Goal: Find specific page/section: Find specific page/section

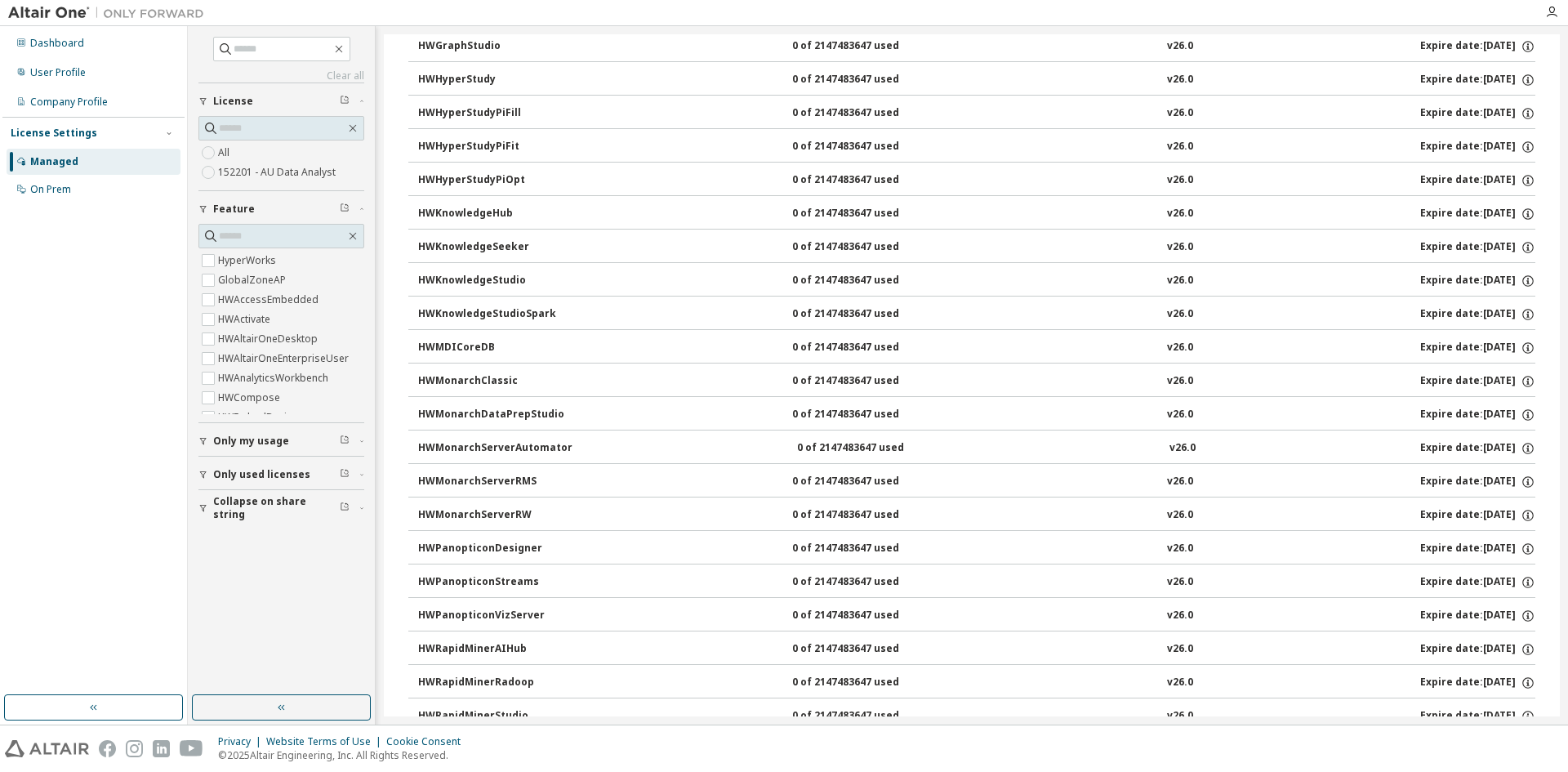
scroll to position [756, 0]
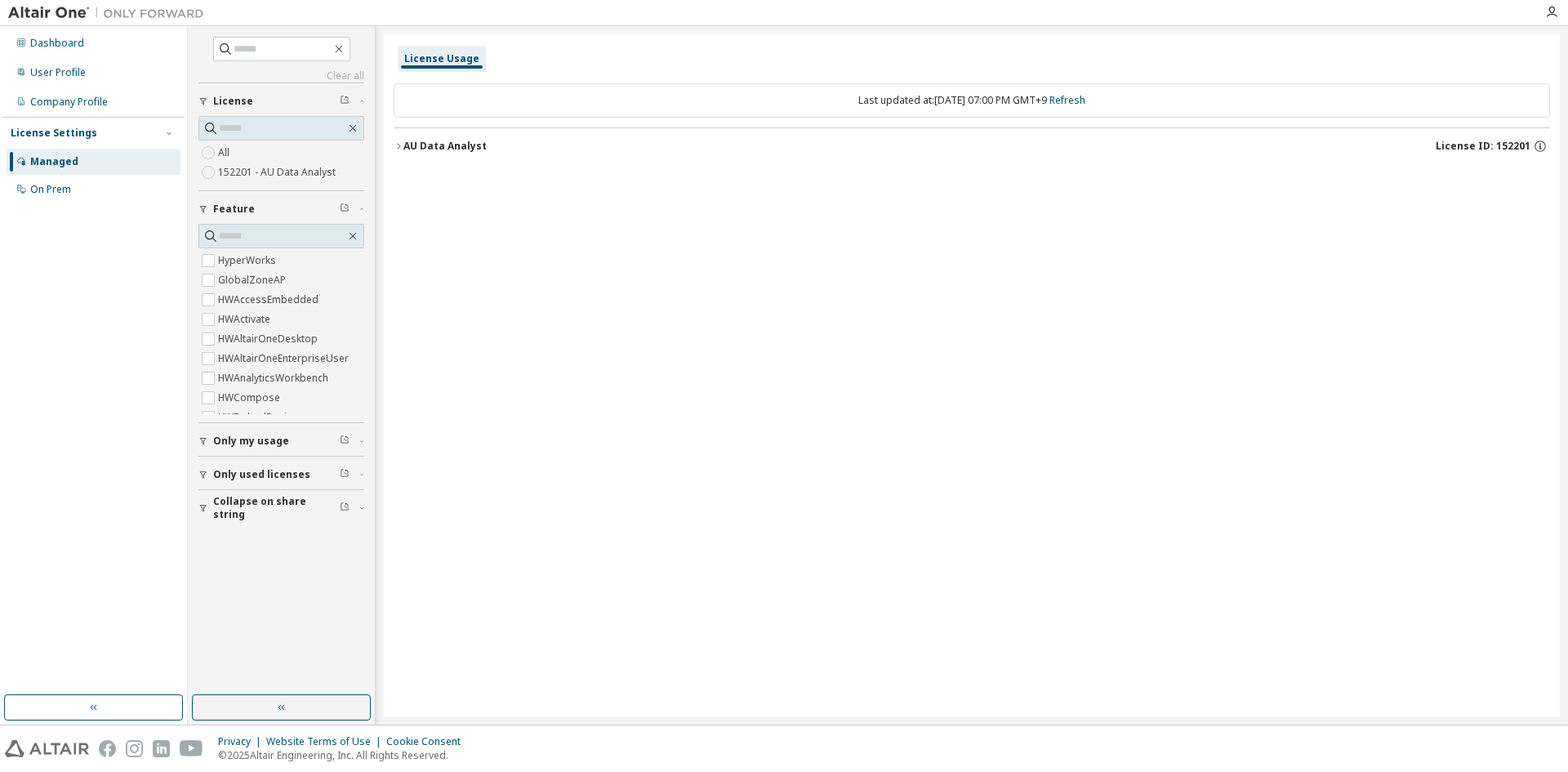
click at [52, 135] on div "License Settings" at bounding box center [54, 133] width 87 height 13
click at [60, 43] on div "Dashboard" at bounding box center [57, 43] width 54 height 13
